Goal: Information Seeking & Learning: Learn about a topic

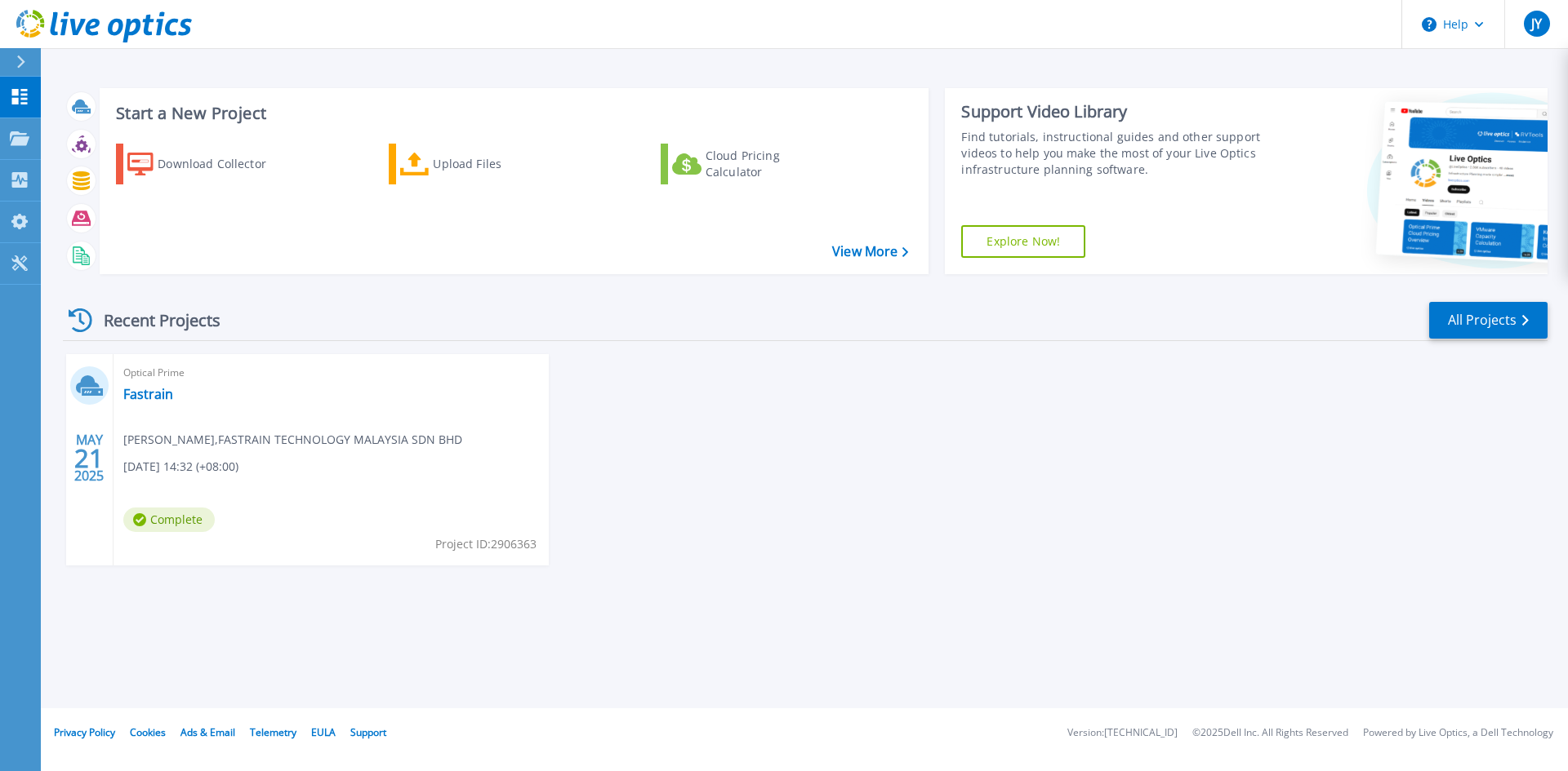
click at [155, 415] on div "Optical Prime Fastrain Jason Yeap , FASTRAIN TECHNOLOGY MALAYSIA SDN BHD 05/21/…" at bounding box center [331, 460] width 435 height 212
click at [146, 389] on link "Fastrain" at bounding box center [148, 393] width 50 height 16
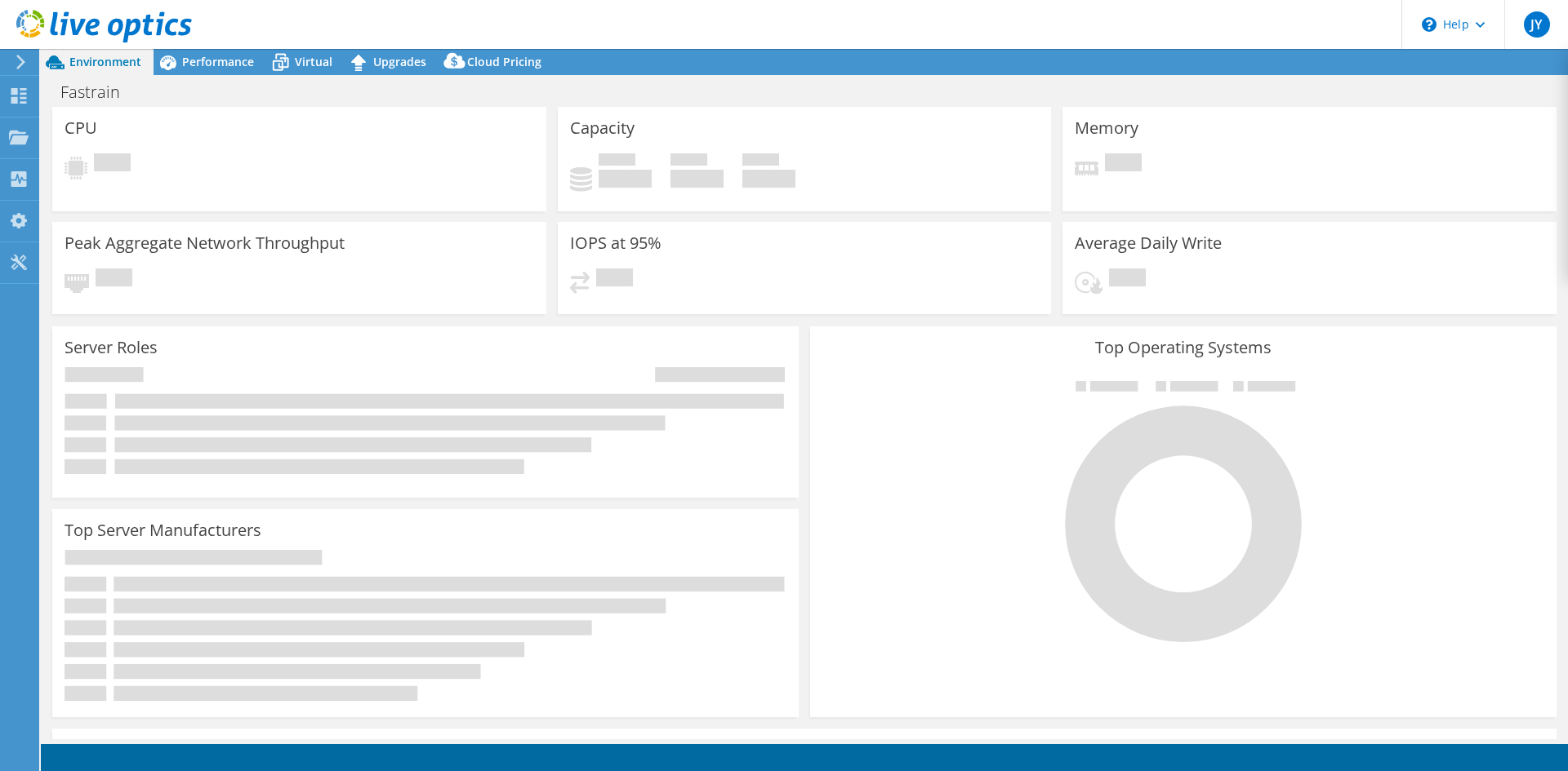
select select "[GEOGRAPHIC_DATA]"
select select "MYR"
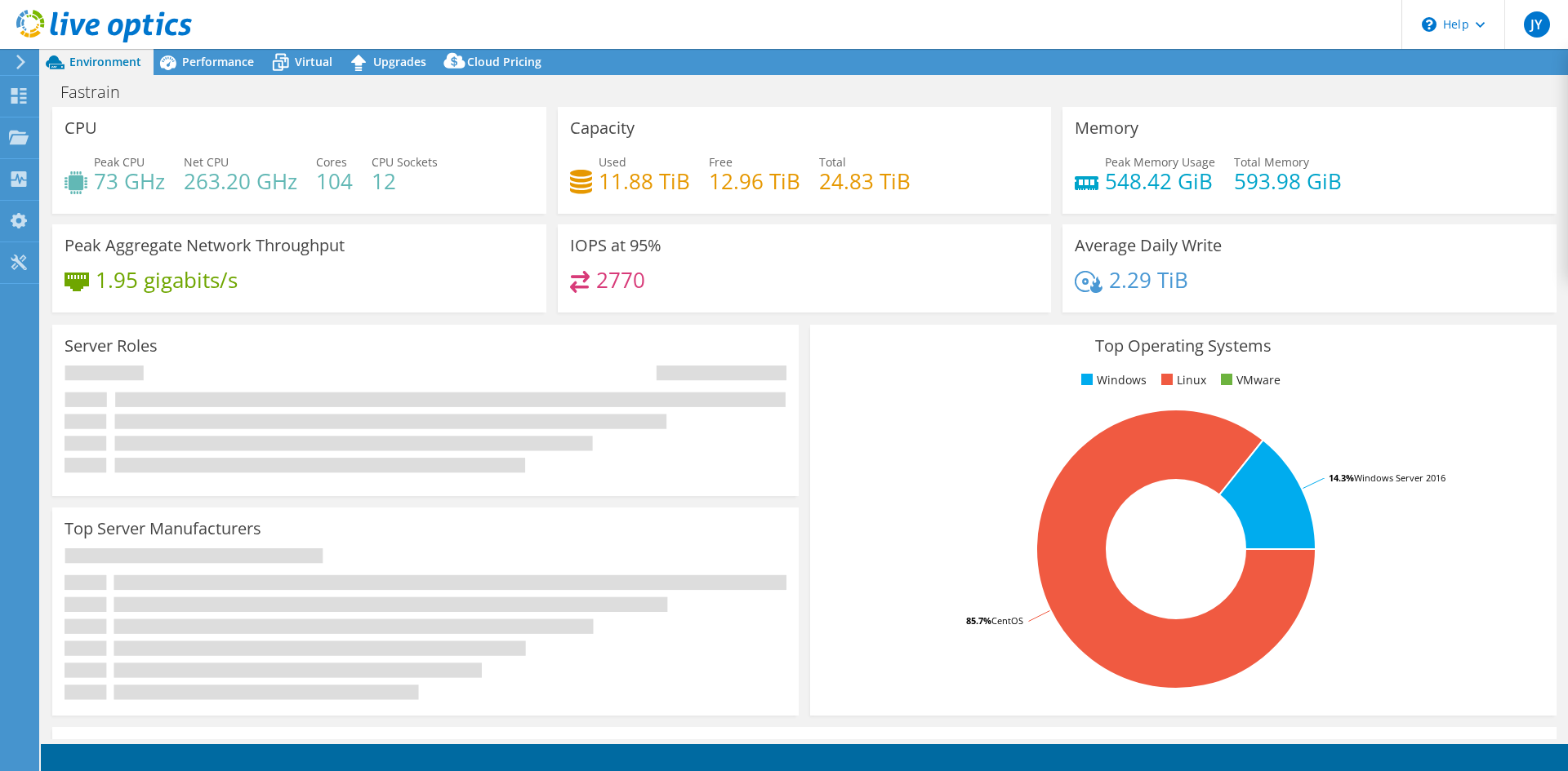
click at [596, 284] on h4 "2770" at bounding box center [620, 279] width 49 height 18
click at [219, 63] on span "Performance" at bounding box center [217, 61] width 72 height 16
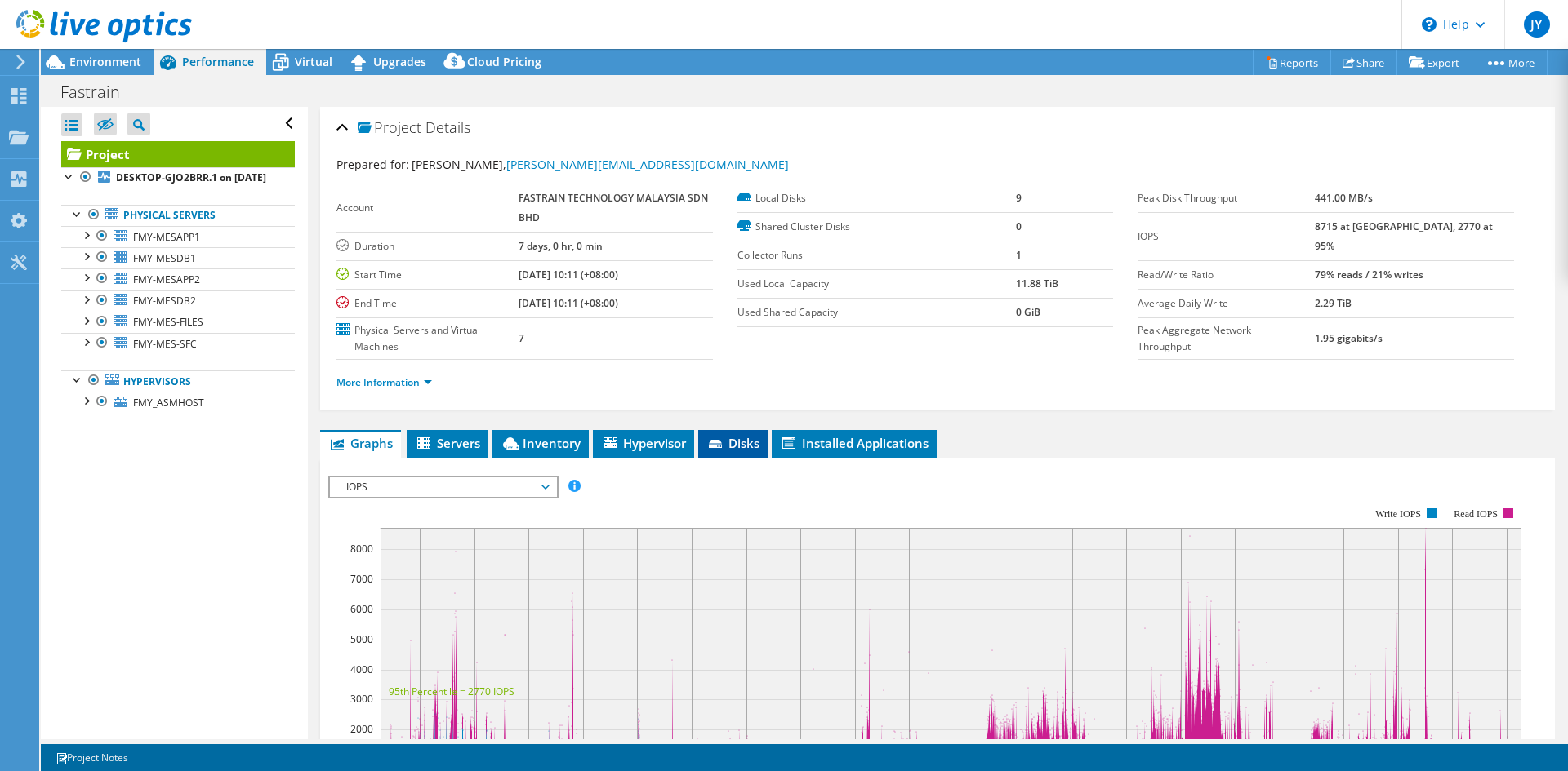
click at [734, 440] on span "Disks" at bounding box center [733, 442] width 53 height 16
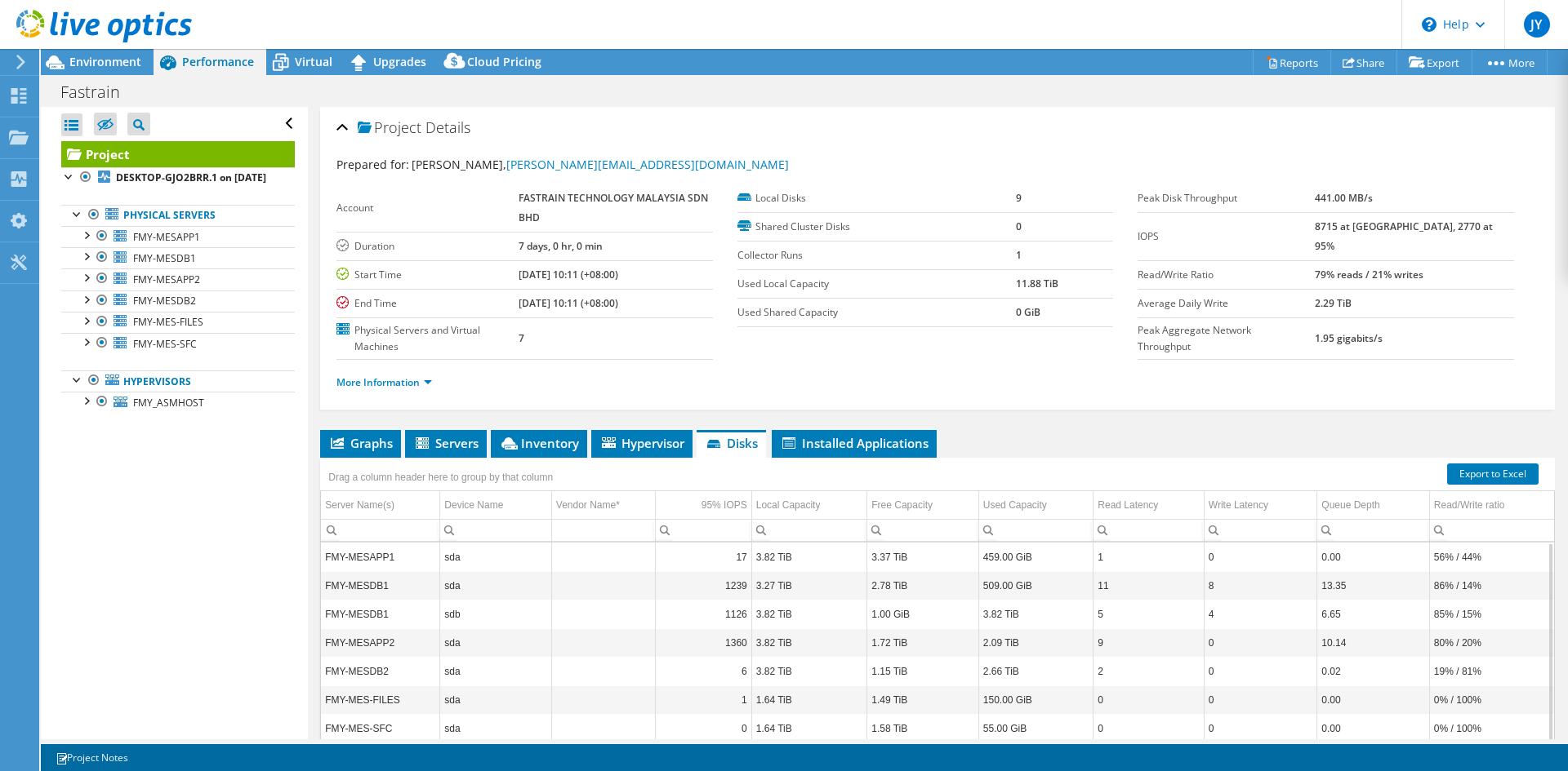
drag, startPoint x: 1476, startPoint y: 229, endPoint x: 1340, endPoint y: 231, distance: 136.0
click at [1340, 231] on tr "IOPS 8715 at [GEOGRAPHIC_DATA], 2770 at 95%" at bounding box center [1325, 235] width 377 height 48
click at [1167, 260] on td "Read/Write Ratio" at bounding box center [1225, 274] width 176 height 28
click at [1276, 67] on link "Reports" at bounding box center [1292, 62] width 79 height 25
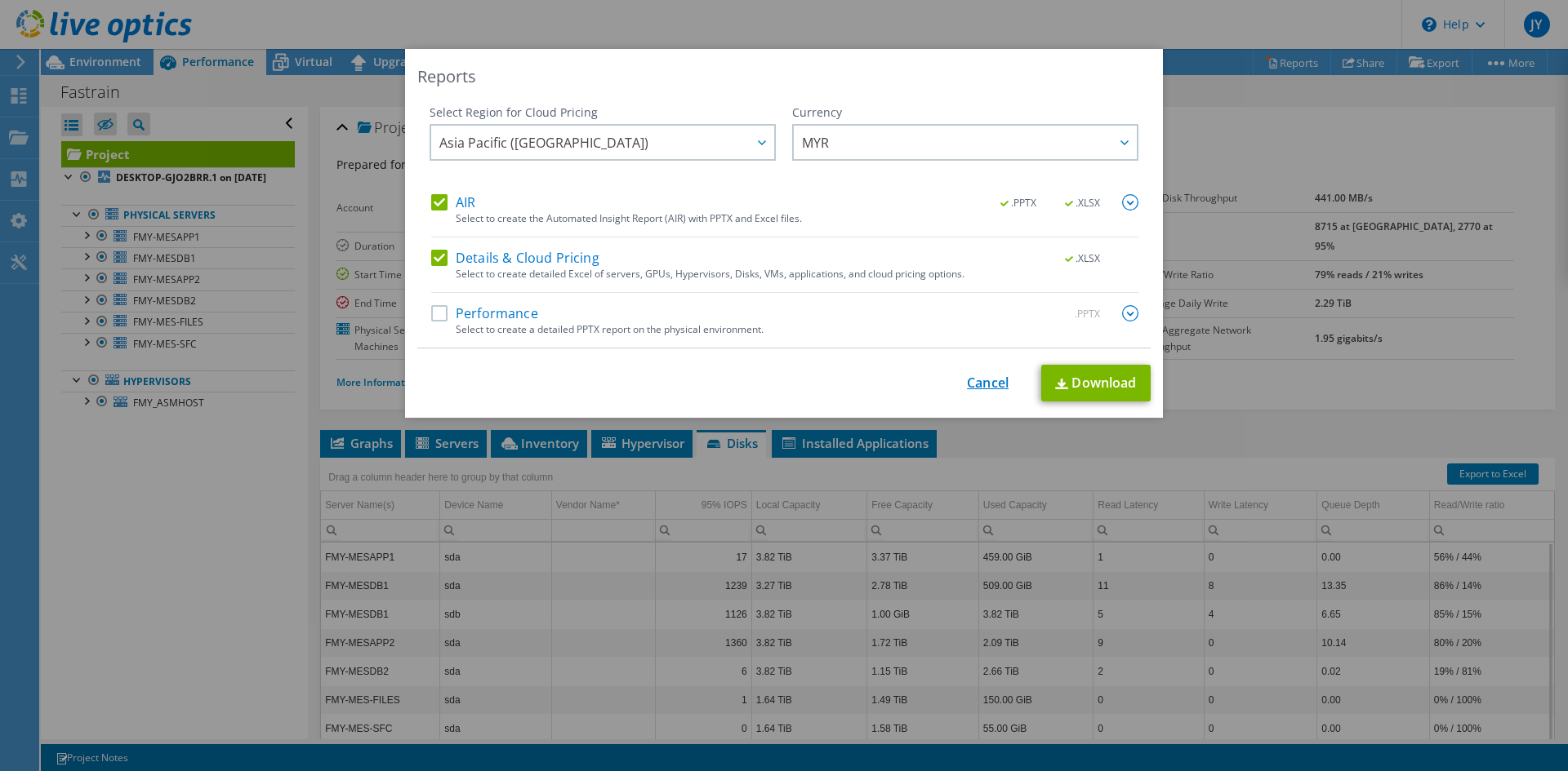
click at [978, 378] on link "Cancel" at bounding box center [987, 383] width 41 height 16
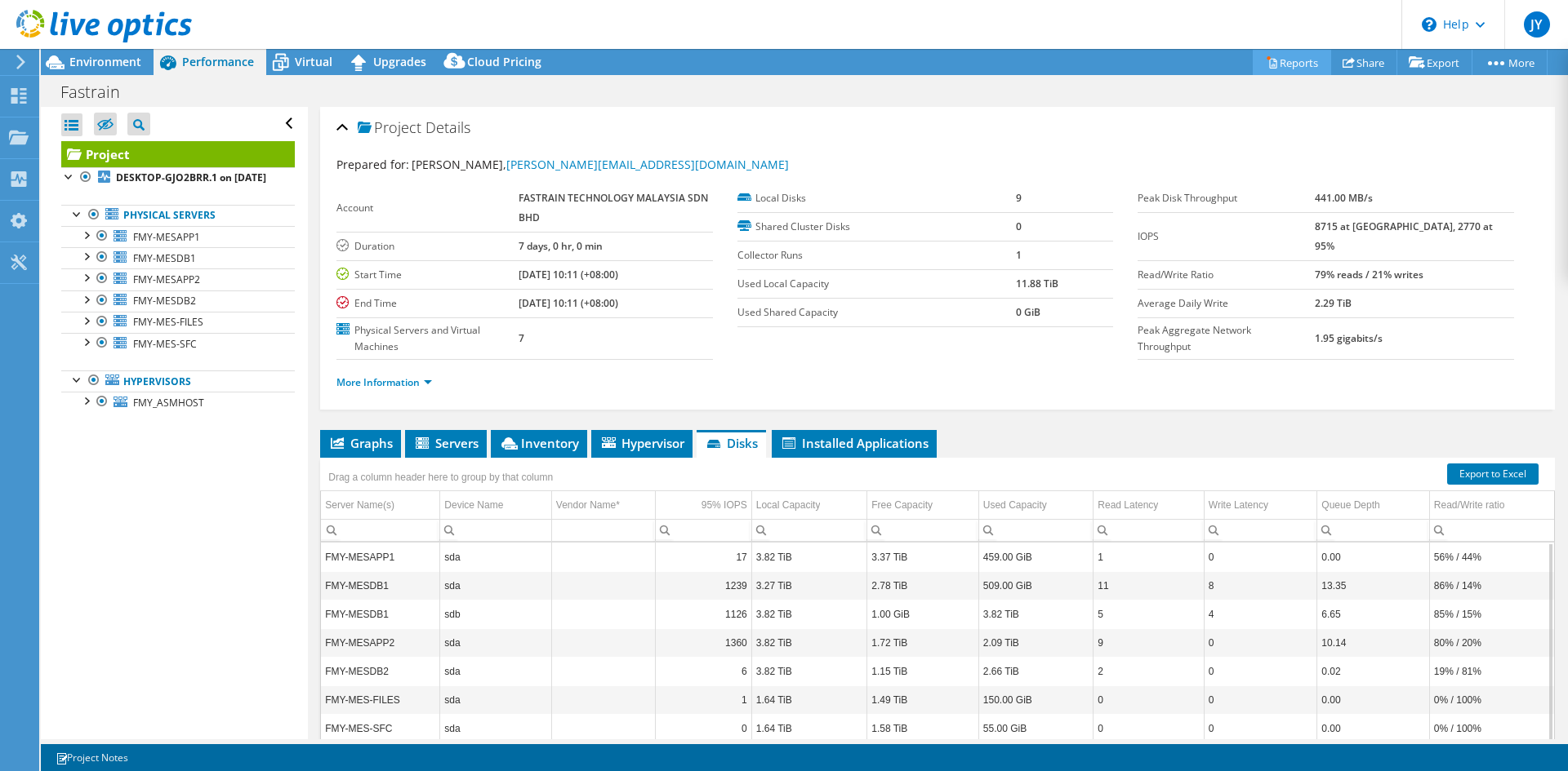
click at [1278, 66] on link "Reports" at bounding box center [1292, 62] width 79 height 25
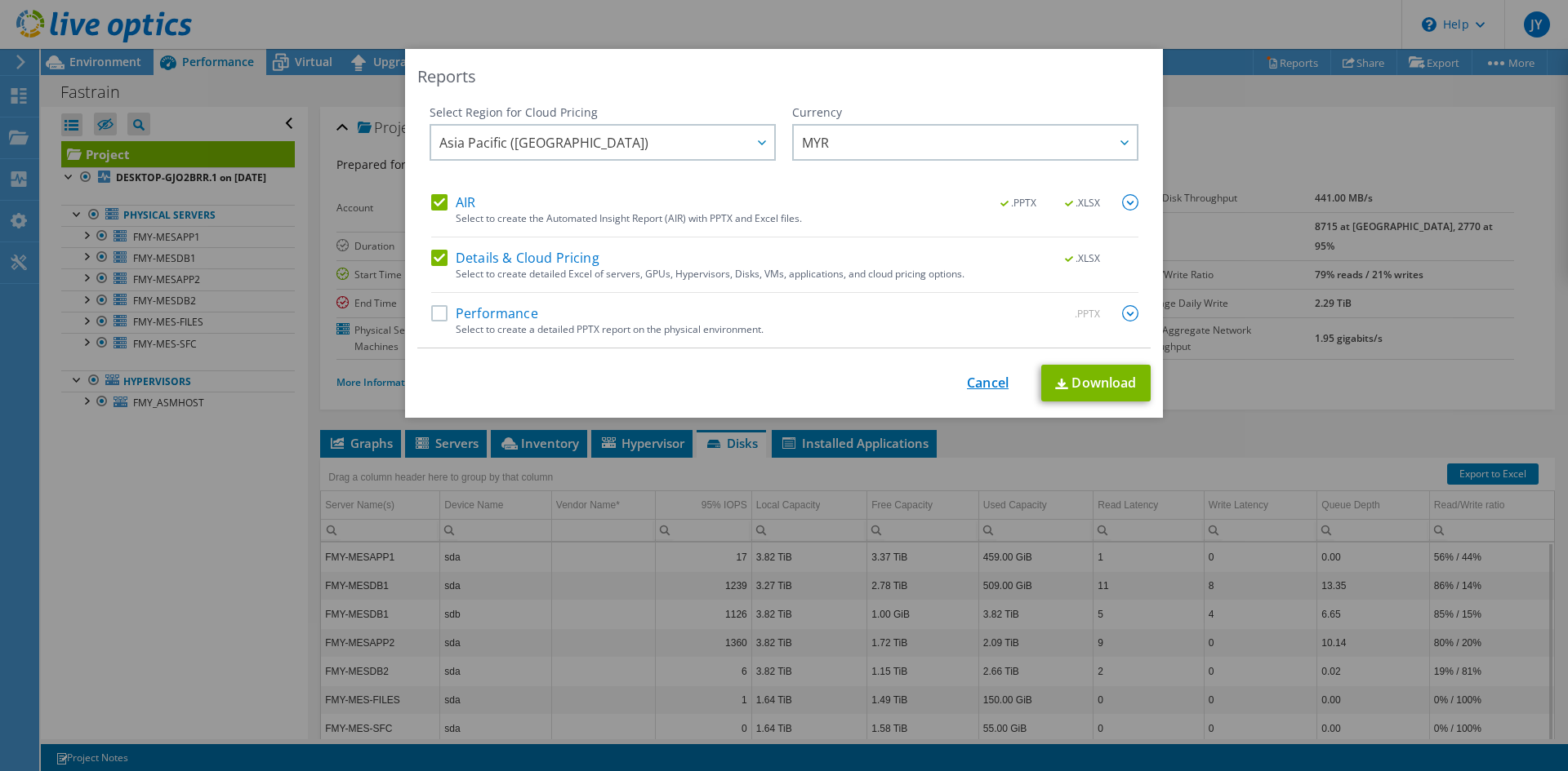
click at [985, 379] on link "Cancel" at bounding box center [987, 383] width 41 height 16
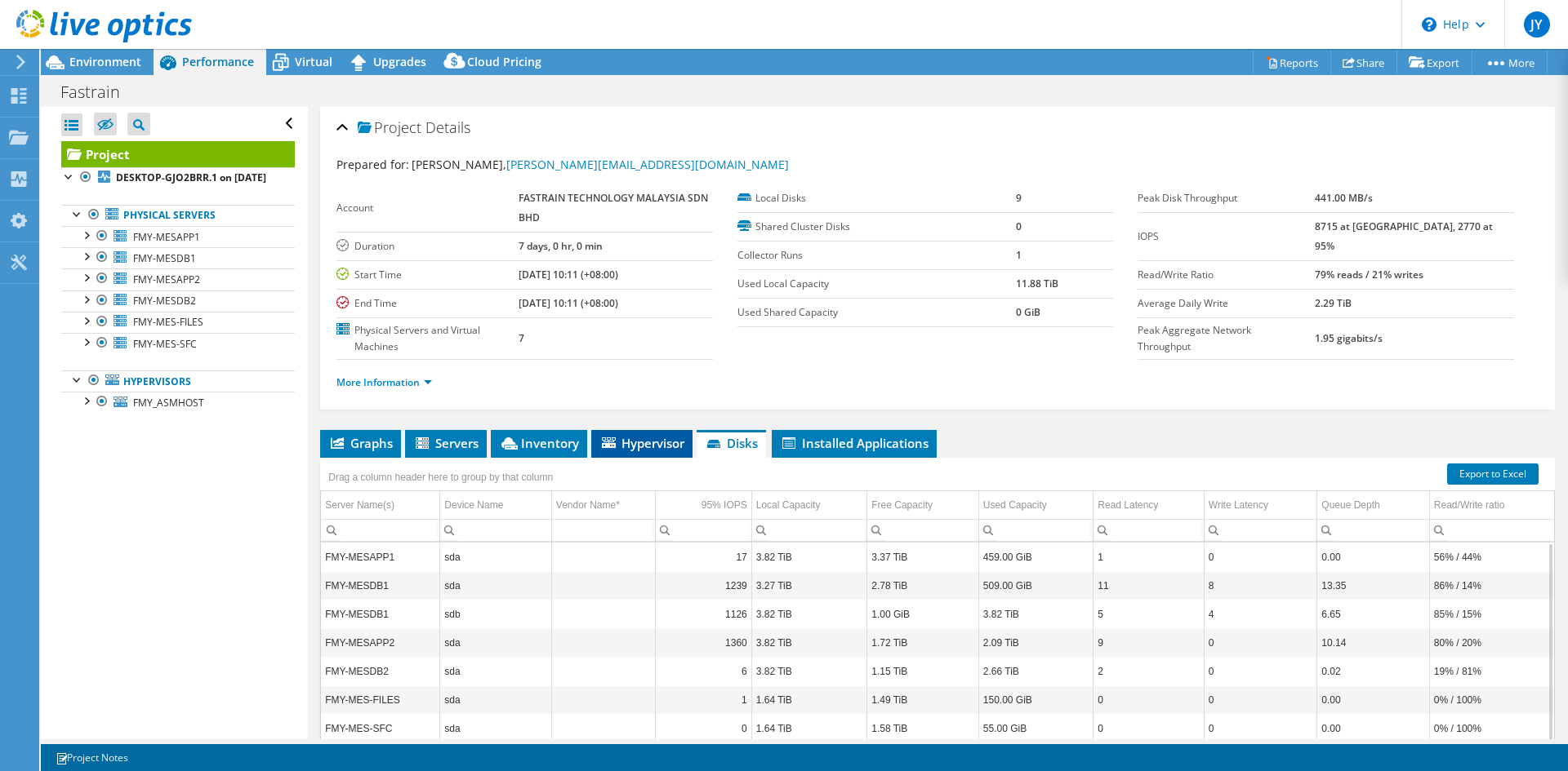
click at [622, 435] on span "Hypervisor" at bounding box center [641, 442] width 85 height 16
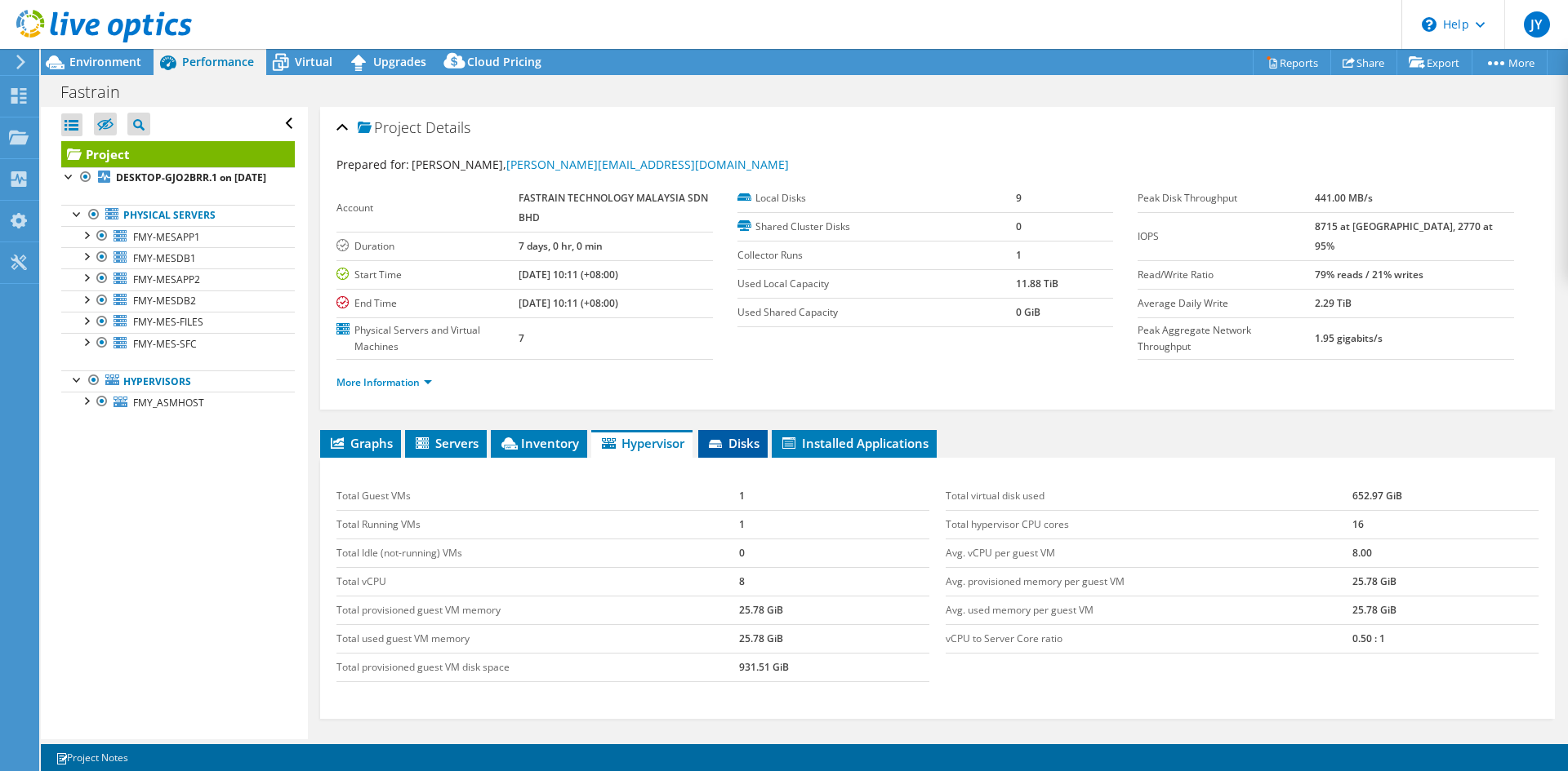
click at [738, 447] on span "Disks" at bounding box center [733, 442] width 53 height 16
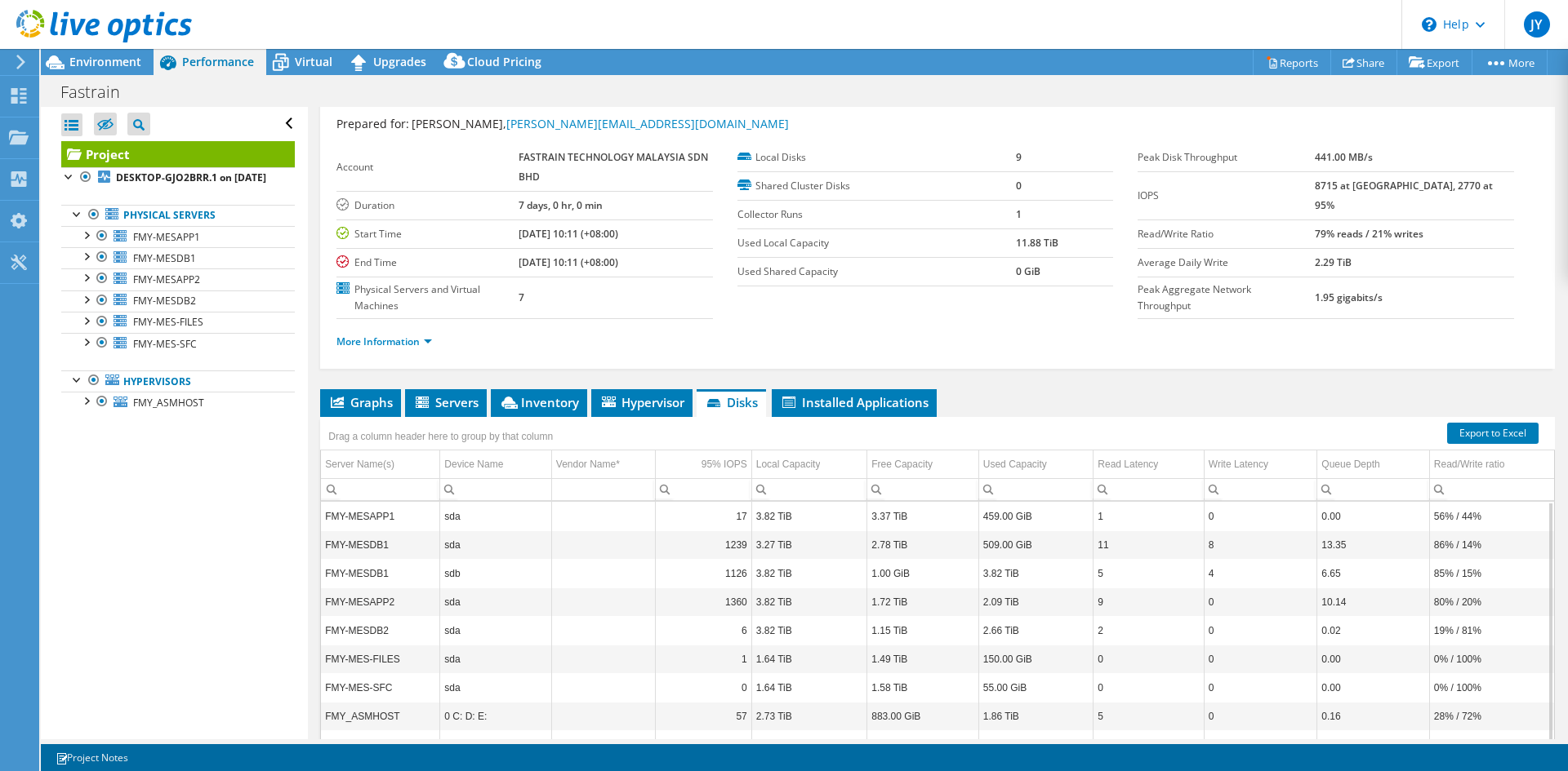
scroll to position [29, 0]
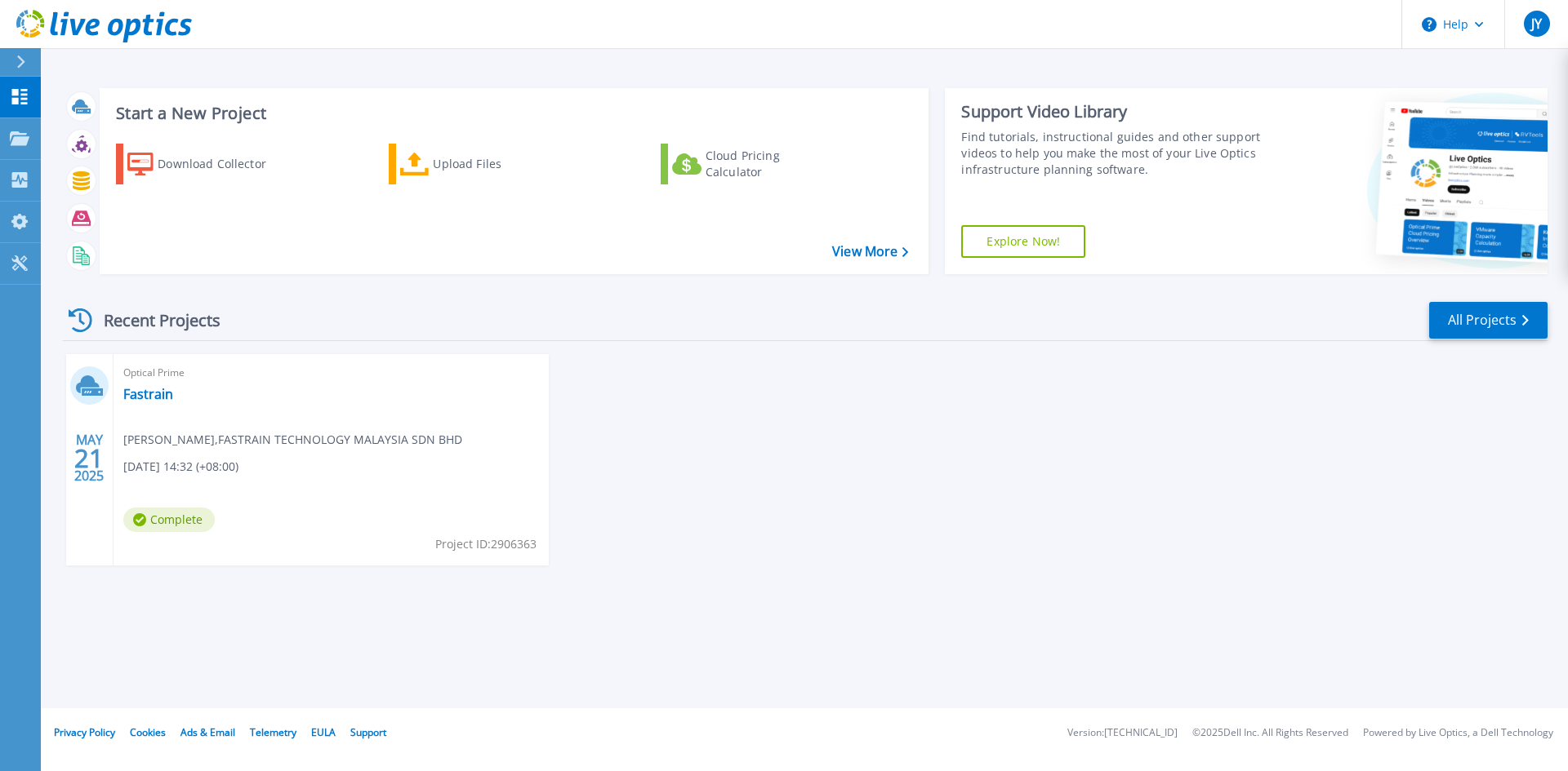
drag, startPoint x: 363, startPoint y: 460, endPoint x: 354, endPoint y: 462, distance: 9.2
click at [354, 462] on div "Optical Prime Fastrain Jason Yeap , FASTRAIN TECHNOLOGY MALAYSIA SDN BHD 05/21/…" at bounding box center [331, 460] width 435 height 212
click at [156, 393] on link "Fastrain" at bounding box center [148, 393] width 50 height 16
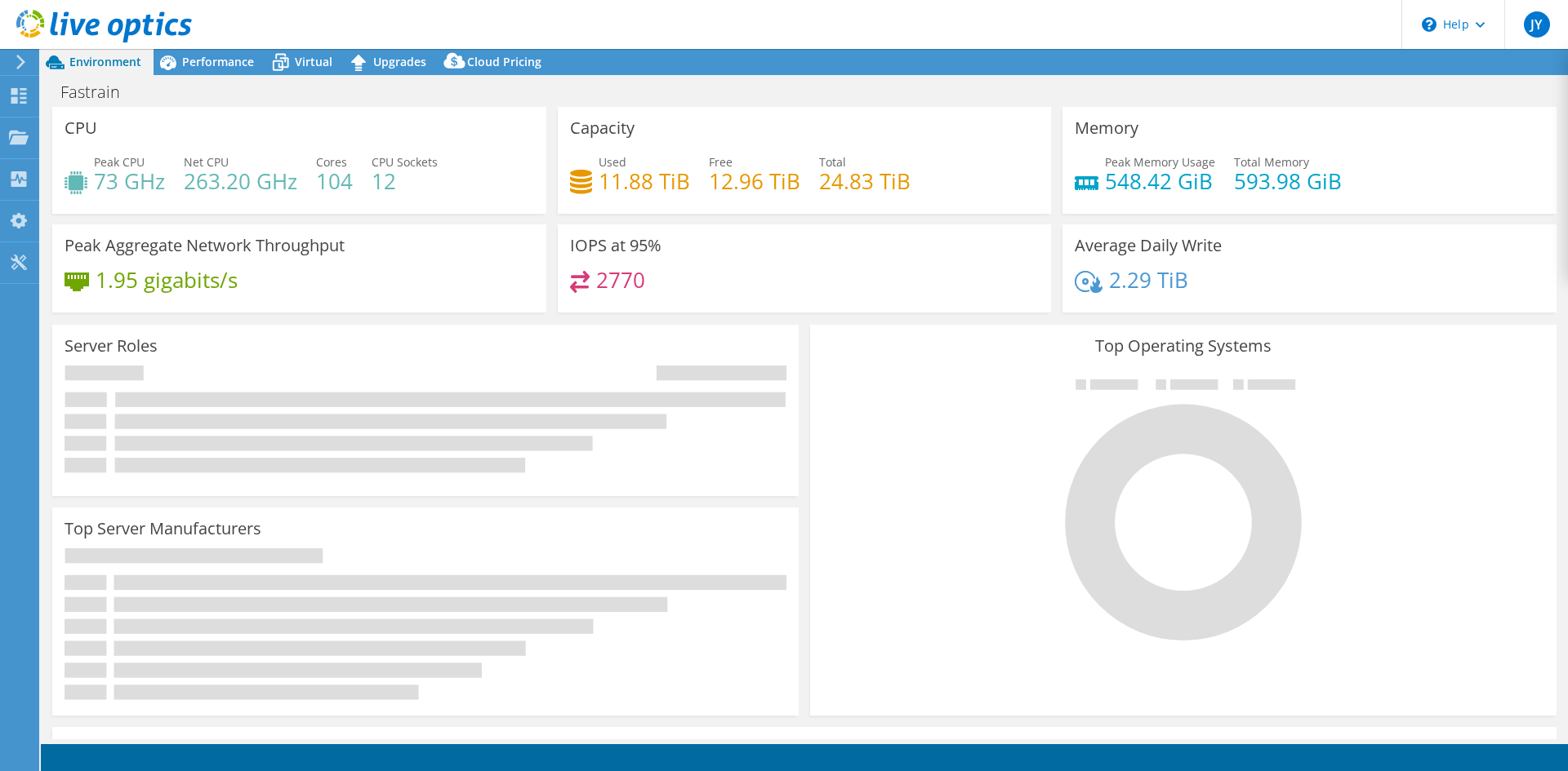
select select "Singapore"
select select "MYR"
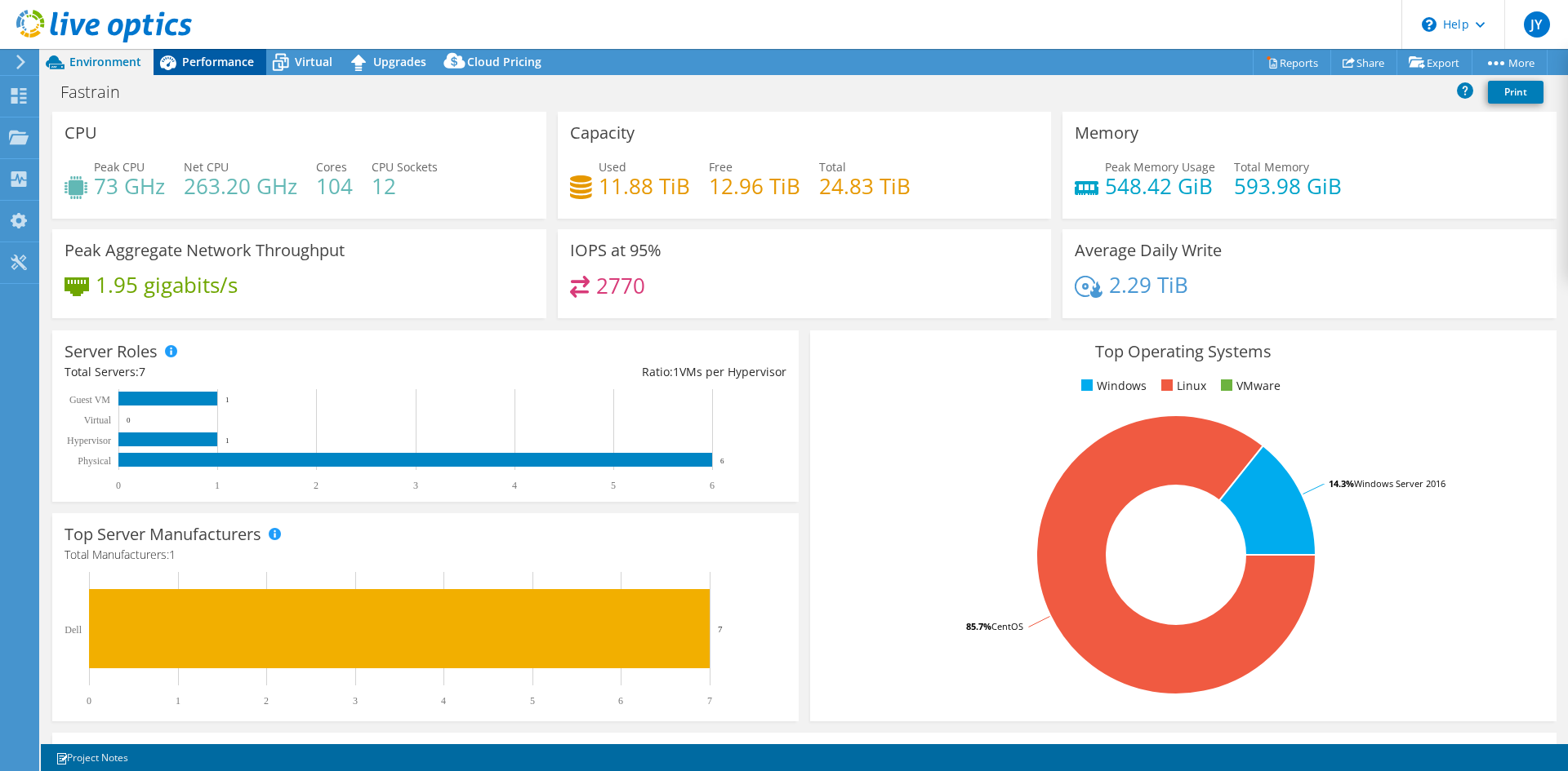
click at [237, 67] on span "Performance" at bounding box center [217, 61] width 72 height 16
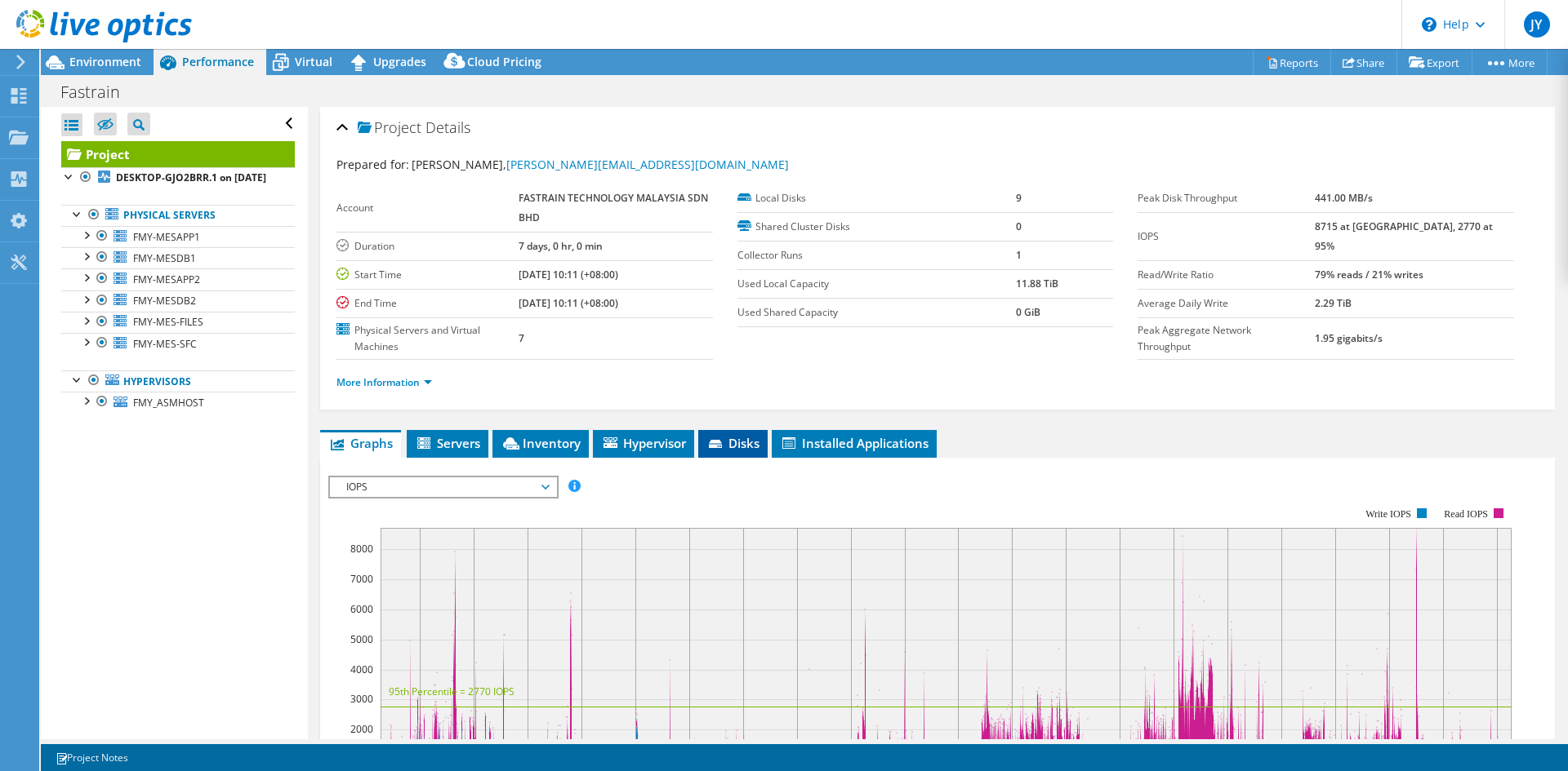
click at [715, 440] on icon at bounding box center [715, 444] width 13 height 8
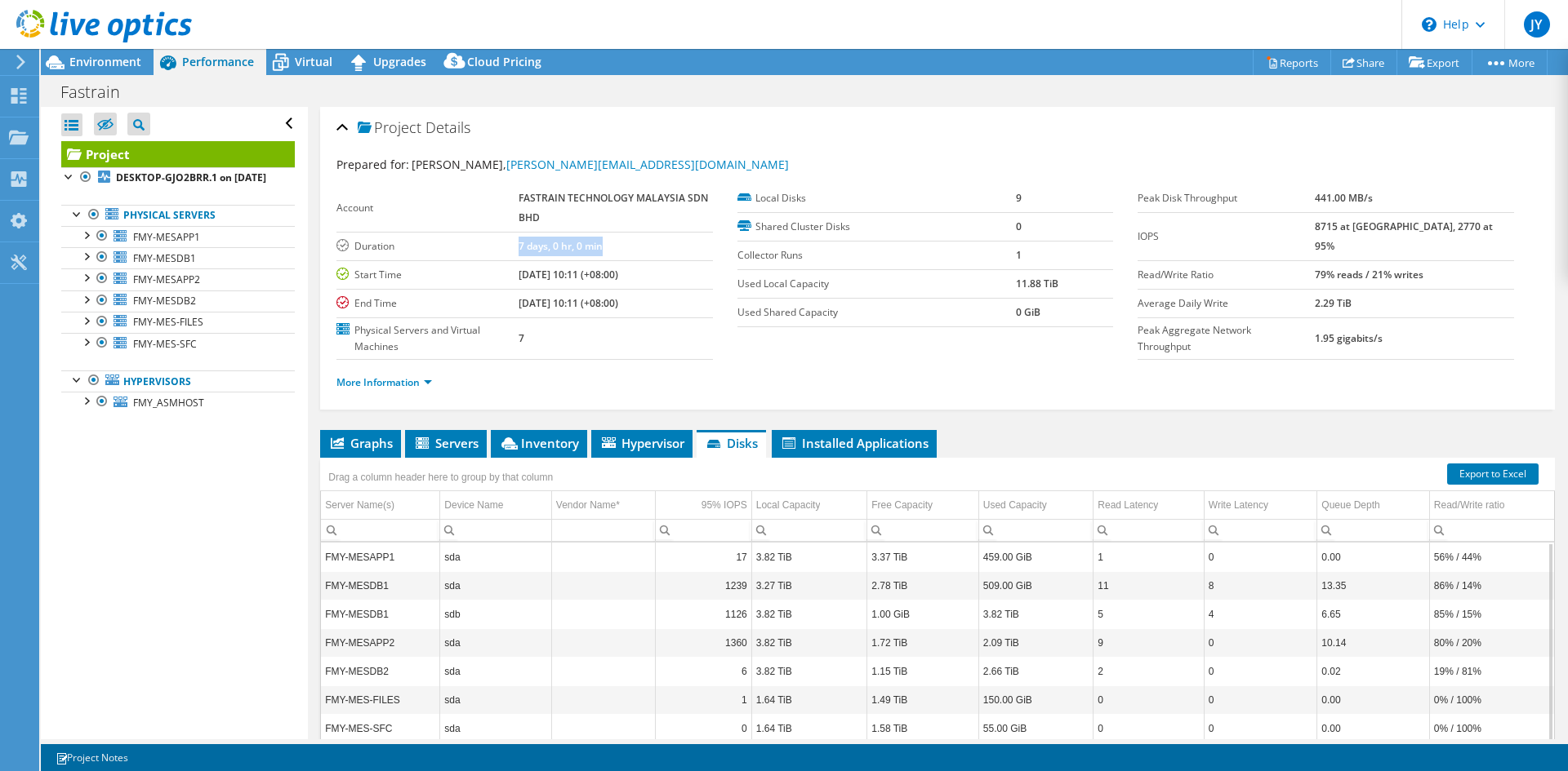
drag, startPoint x: 509, startPoint y: 246, endPoint x: 613, endPoint y: 246, distance: 104.0
click at [613, 246] on tr "Duration 7 days, 0 hr, 0 min" at bounding box center [525, 245] width 377 height 28
drag, startPoint x: 1345, startPoint y: 227, endPoint x: 1477, endPoint y: 225, distance: 132.0
click at [1477, 225] on tr "IOPS 8715 at [GEOGRAPHIC_DATA], 2770 at 95%" at bounding box center [1325, 235] width 377 height 48
click at [1034, 368] on div "More Information" at bounding box center [937, 382] width 1202 height 46
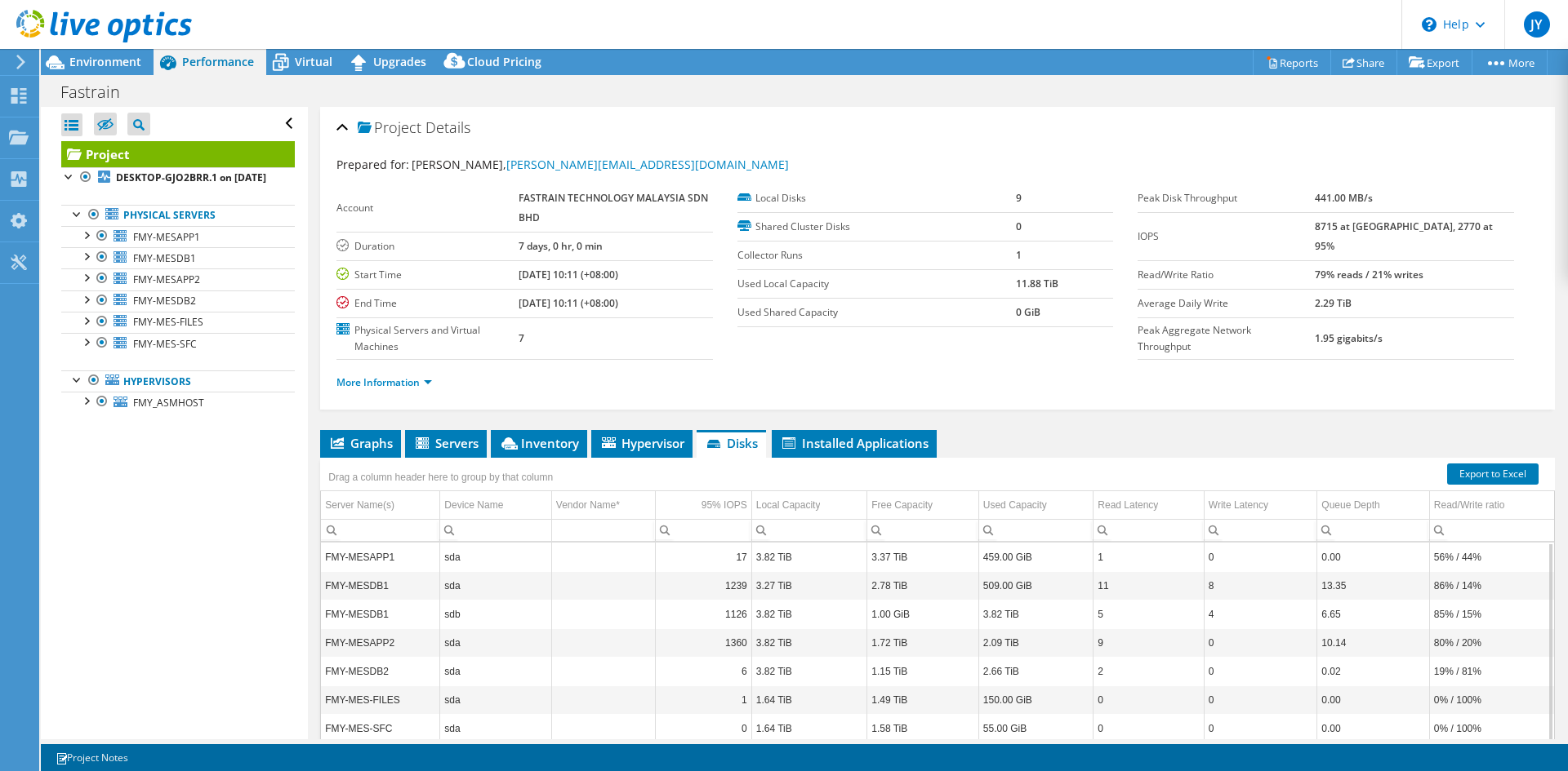
drag, startPoint x: 861, startPoint y: 580, endPoint x: 872, endPoint y: 586, distance: 12.5
click at [872, 586] on tr "FMY-MESDB1 sda 1239 3.27 TiB 2.78 TiB 509.00 GiB 11 8 13.35 86% / 14%" at bounding box center [936, 586] width 1232 height 28
drag, startPoint x: 871, startPoint y: 617, endPoint x: 879, endPoint y: 608, distance: 12.0
click at [879, 608] on td "1.00 GiB" at bounding box center [922, 614] width 112 height 28
click at [878, 593] on td "2.78 TiB" at bounding box center [922, 586] width 112 height 28
